Goal: Complete application form

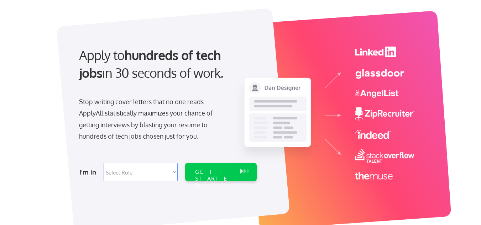
scroll to position [142, 0]
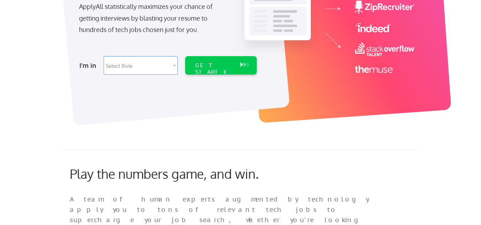
click at [138, 65] on select "Select Role Software Engineering Product Management Customer Success Sales UI/U…" at bounding box center [141, 65] width 74 height 19
select select ""product""
click at [104, 56] on select "Select Role Software Engineering Product Management Customer Success Sales UI/U…" at bounding box center [141, 65] width 74 height 19
select select ""product""
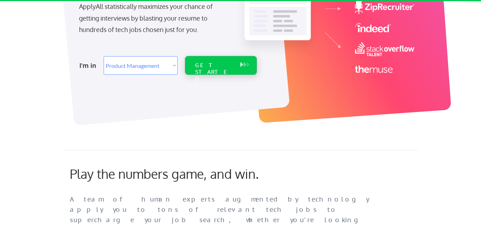
click at [201, 70] on div "GET STARTED" at bounding box center [214, 65] width 45 height 19
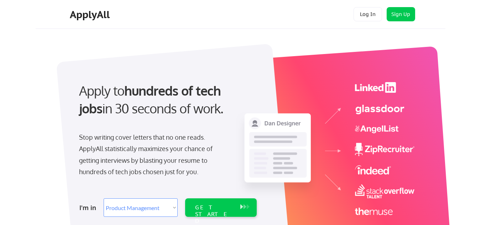
select select ""product""
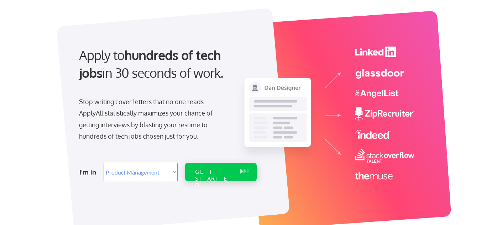
click at [230, 170] on div "GET STARTED" at bounding box center [214, 179] width 38 height 21
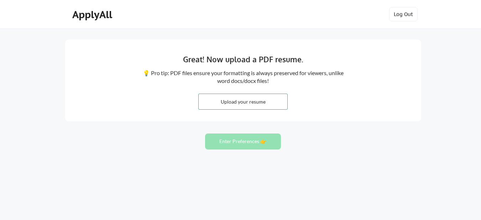
click at [275, 101] on input "file" at bounding box center [243, 101] width 89 height 15
type input "C:\fakepath\Resume..docx"
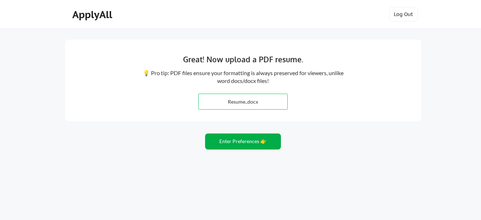
click at [234, 142] on button "Enter Preferences 👉" at bounding box center [243, 142] width 76 height 16
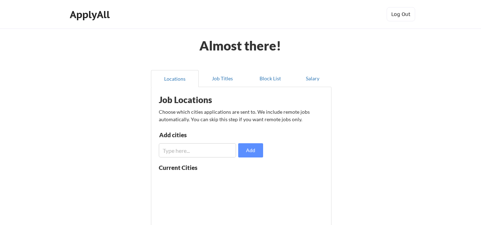
scroll to position [71, 0]
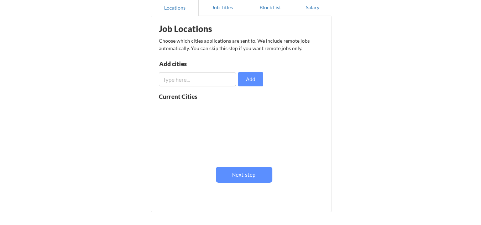
click at [189, 78] on input "input" at bounding box center [197, 79] width 77 height 14
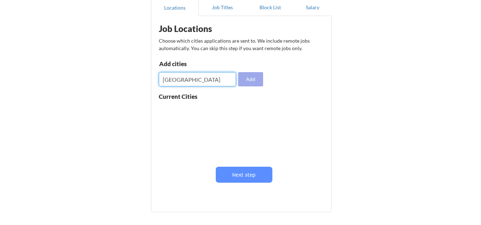
type input "Bangalore"
click at [255, 80] on button "Add" at bounding box center [250, 79] width 25 height 14
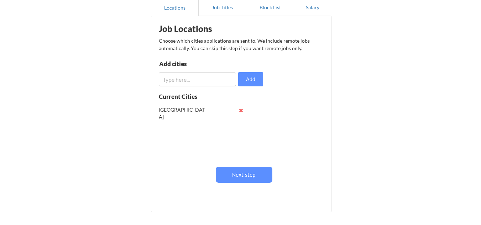
click at [220, 77] on input "input" at bounding box center [197, 79] width 77 height 14
type input "US"
click at [246, 74] on button "Add" at bounding box center [250, 79] width 25 height 14
click at [240, 125] on button at bounding box center [241, 124] width 5 height 5
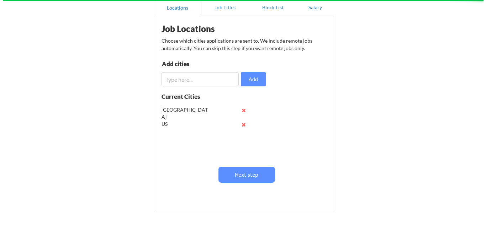
scroll to position [0, 0]
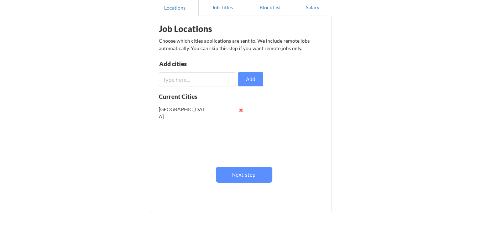
drag, startPoint x: 248, startPoint y: 121, endPoint x: 247, endPoint y: 135, distance: 13.9
click at [247, 135] on div "Bangalore US" at bounding box center [204, 131] width 90 height 56
click at [242, 109] on button at bounding box center [241, 110] width 5 height 5
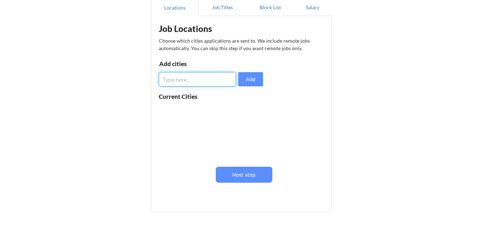
click at [202, 80] on input "input" at bounding box center [197, 79] width 77 height 14
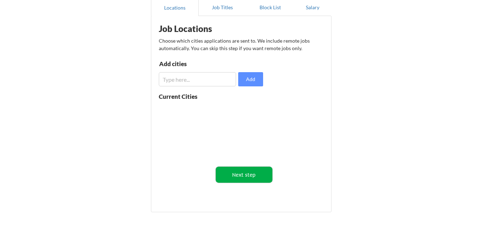
click at [244, 181] on button "Next step" at bounding box center [244, 175] width 57 height 16
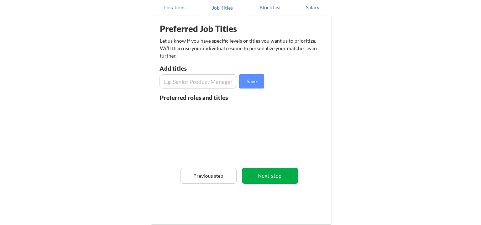
click at [272, 177] on button "Next step" at bounding box center [270, 176] width 57 height 16
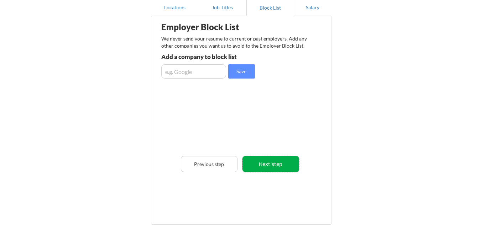
click at [272, 163] on button "Next step" at bounding box center [270, 164] width 57 height 16
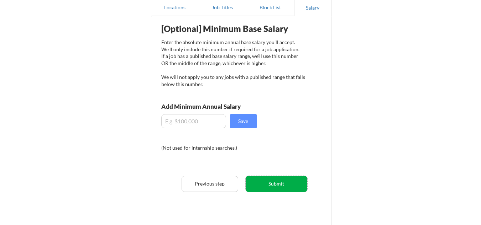
click at [262, 187] on button "Submit" at bounding box center [277, 184] width 62 height 16
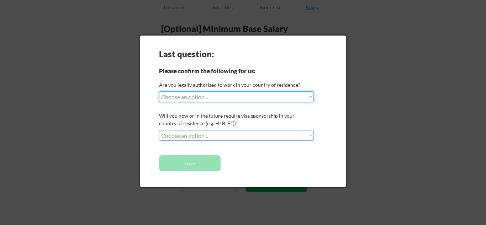
click at [220, 98] on select "Choose an option... Yes, I am a US Citizen Yes, I am a Canadian Citizen Yes, I …" at bounding box center [236, 97] width 155 height 11
select select ""no__i_am_not__yet__authorized""
click at [159, 92] on select "Choose an option... Yes, I am a US Citizen Yes, I am a Canadian Citizen Yes, I …" at bounding box center [236, 97] width 155 height 11
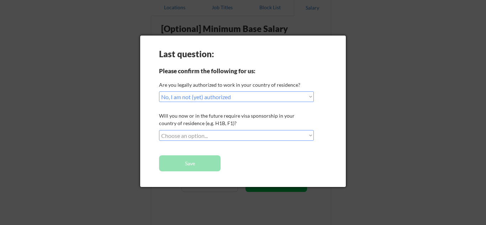
click at [220, 135] on select "Choose an option... No, I will not need sponsorship Yes, I will need sponsorship" at bounding box center [236, 135] width 155 height 11
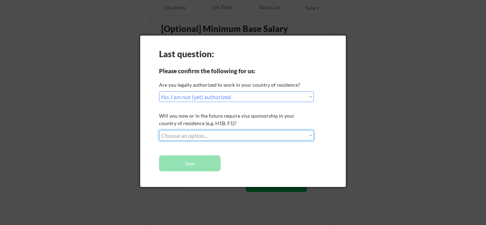
select select ""yes__i_will_need_sponsorship""
click at [159, 130] on select "Choose an option... No, I will not need sponsorship Yes, I will need sponsorship" at bounding box center [236, 135] width 155 height 11
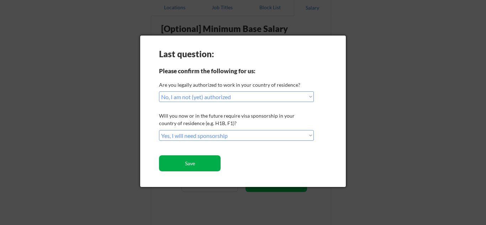
click at [194, 162] on button "Save" at bounding box center [190, 164] width 62 height 16
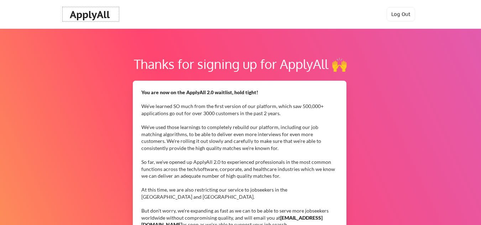
click at [89, 14] on div "ApplyAll" at bounding box center [91, 15] width 42 height 12
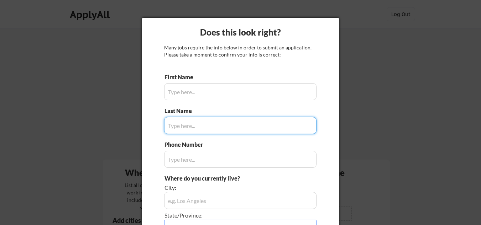
click at [406, 55] on div at bounding box center [240, 112] width 481 height 225
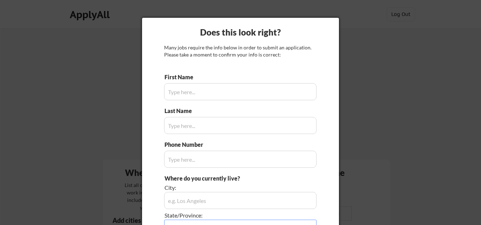
click at [396, 86] on div at bounding box center [240, 112] width 481 height 225
click at [231, 95] on input "input" at bounding box center [240, 91] width 152 height 17
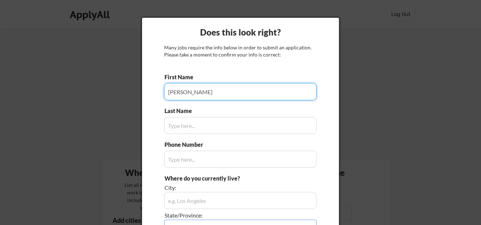
type input "Karthik"
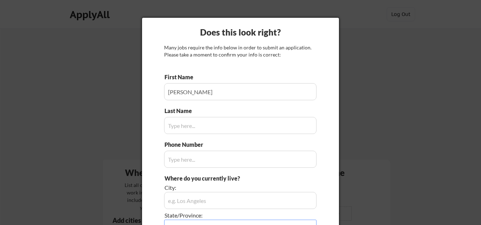
scroll to position [505, 0]
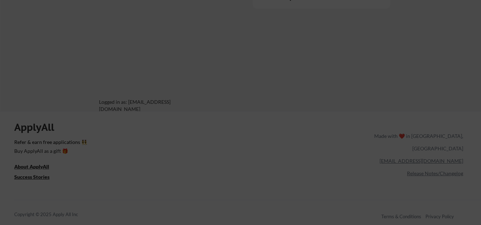
click at [231, 95] on div at bounding box center [240, 112] width 481 height 225
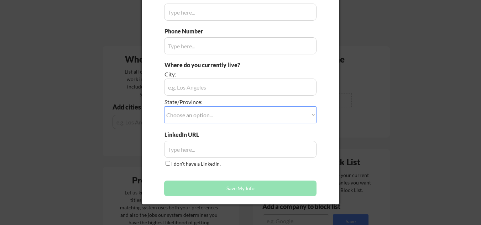
scroll to position [42, 0]
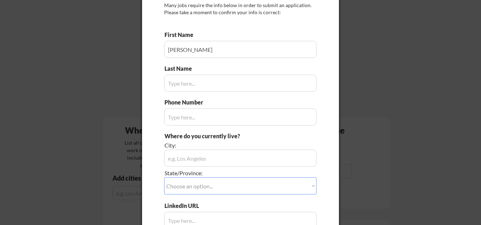
click at [196, 83] on input "input" at bounding box center [240, 83] width 152 height 17
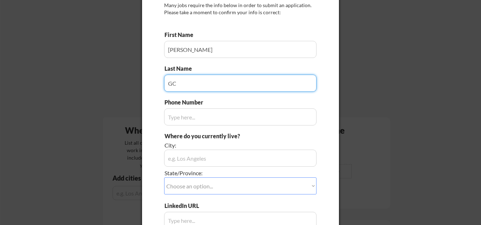
type input "GC"
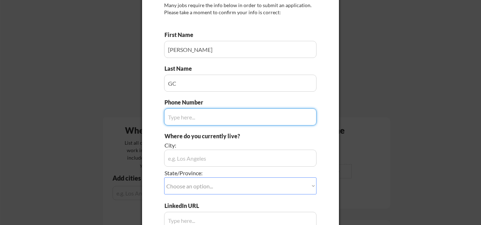
click at [194, 114] on input "input" at bounding box center [240, 117] width 152 height 17
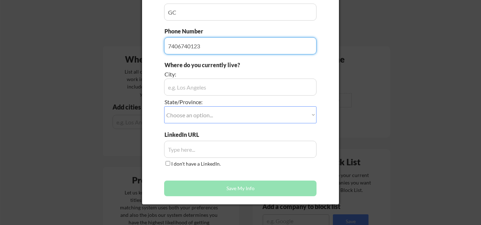
type input "7406740123"
click at [204, 84] on input "input" at bounding box center [240, 87] width 152 height 17
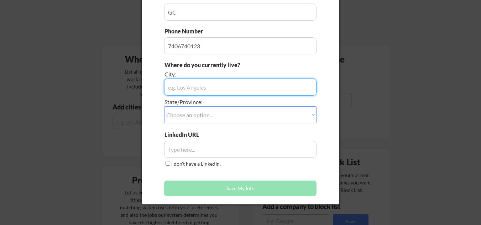
click at [198, 118] on select "Choose an option... Other/Not Applicable Alabama Alaska Alberta Arizona Arkansa…" at bounding box center [240, 114] width 152 height 17
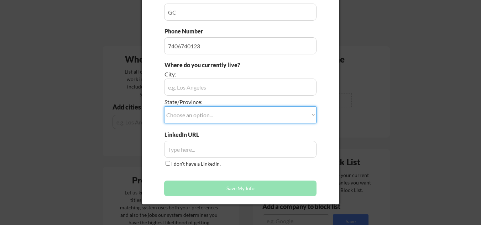
click at [143, 96] on div "Does this look right? Many jobs require the info below in order to submit an ap…" at bounding box center [240, 54] width 197 height 301
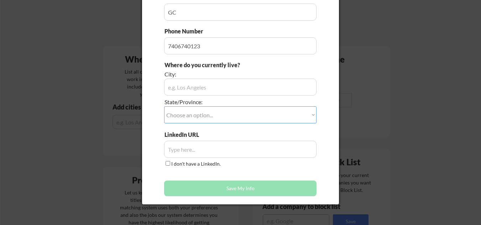
click at [183, 90] on input "input" at bounding box center [240, 87] width 152 height 17
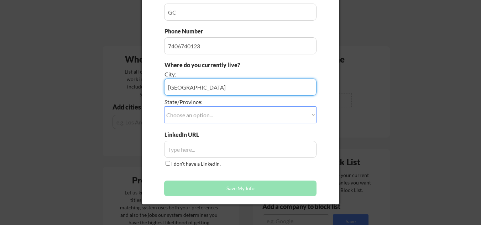
type input "Bangalore"
click at [186, 108] on select "Choose an option... Other/Not Applicable Alabama Alaska Alberta Arizona Arkansa…" at bounding box center [240, 114] width 152 height 17
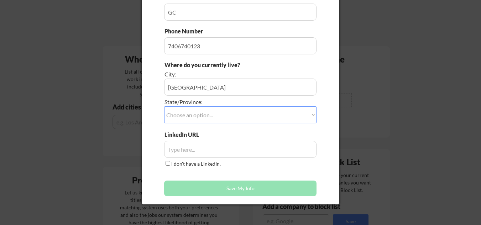
click at [157, 117] on div "Does this look right? Many jobs require the info below in order to submit an ap…" at bounding box center [240, 54] width 197 height 301
click at [190, 156] on input "input" at bounding box center [240, 149] width 152 height 17
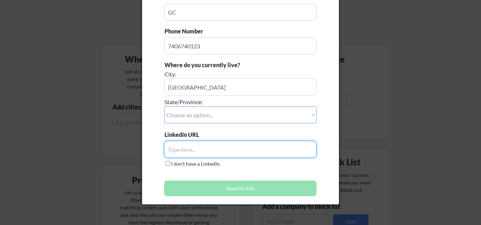
paste input "https://www.linkedin.com/in/karthik-gc/"
type input "https://www.linkedin.com/in/karthik-gc/"
click at [197, 192] on button "Save My Info" at bounding box center [240, 189] width 152 height 16
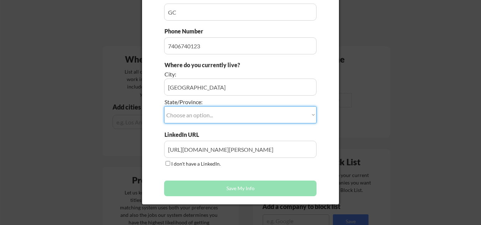
click at [260, 117] on select "Choose an option... Other/Not Applicable Alabama Alaska Alberta Arizona Arkansa…" at bounding box center [240, 114] width 152 height 17
select select ""Other/Not Applicable""
click at [164, 106] on select "Choose an option... Other/Not Applicable Alabama Alaska Alberta Arizona Arkansa…" at bounding box center [240, 114] width 152 height 17
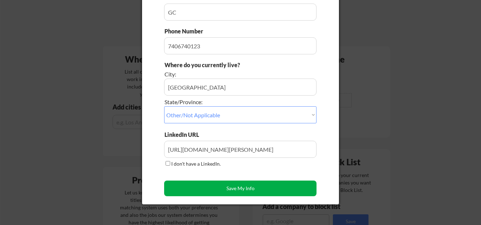
click at [212, 185] on button "Save My Info" at bounding box center [240, 189] width 152 height 16
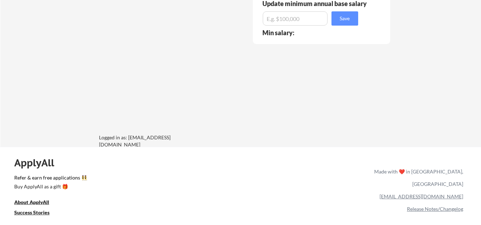
scroll to position [363, 0]
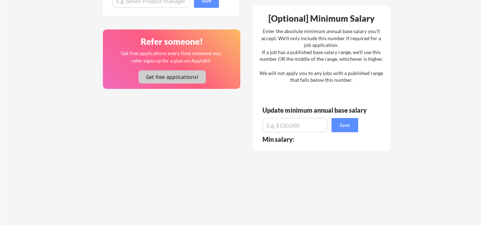
click at [148, 77] on button "Get free applications!" at bounding box center [172, 76] width 67 height 13
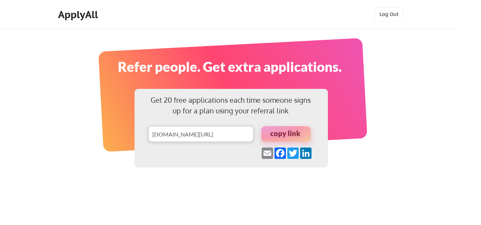
click at [73, 19] on div "ApplyAll" at bounding box center [79, 15] width 42 height 12
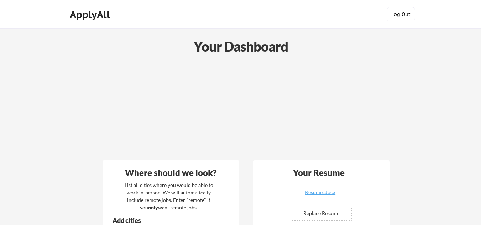
click at [400, 12] on button "Log Out" at bounding box center [401, 14] width 28 height 14
